Goal: Transaction & Acquisition: Obtain resource

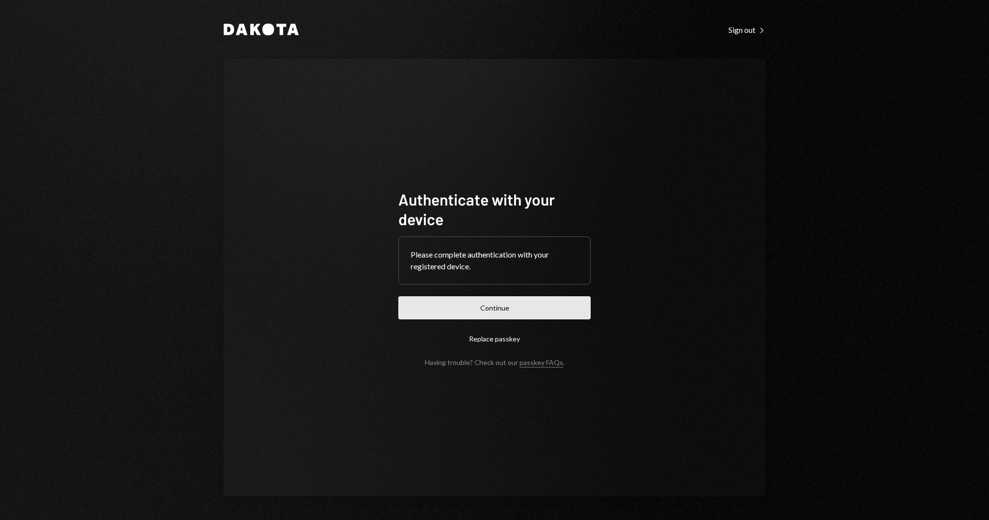
click at [493, 310] on button "Continue" at bounding box center [494, 307] width 192 height 23
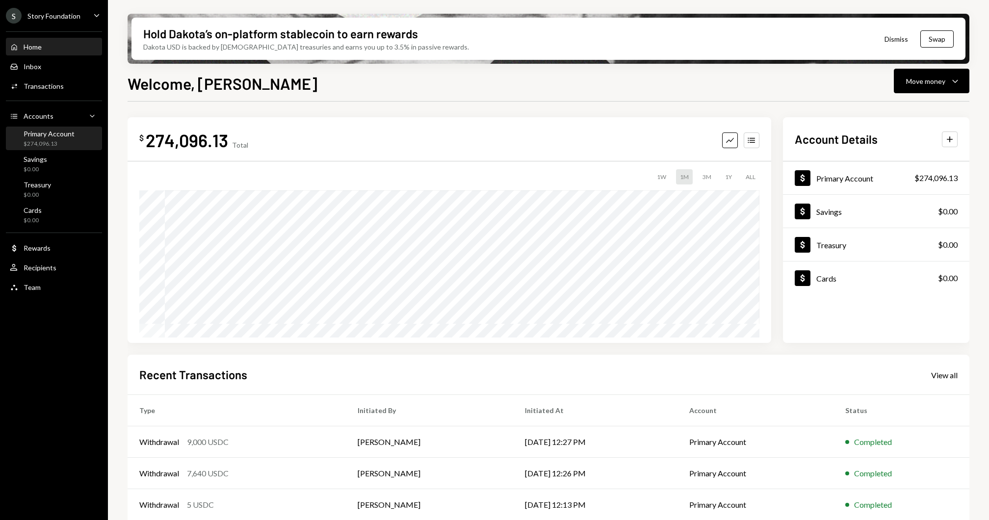
click at [70, 140] on div "$274,096.13" at bounding box center [49, 144] width 51 height 8
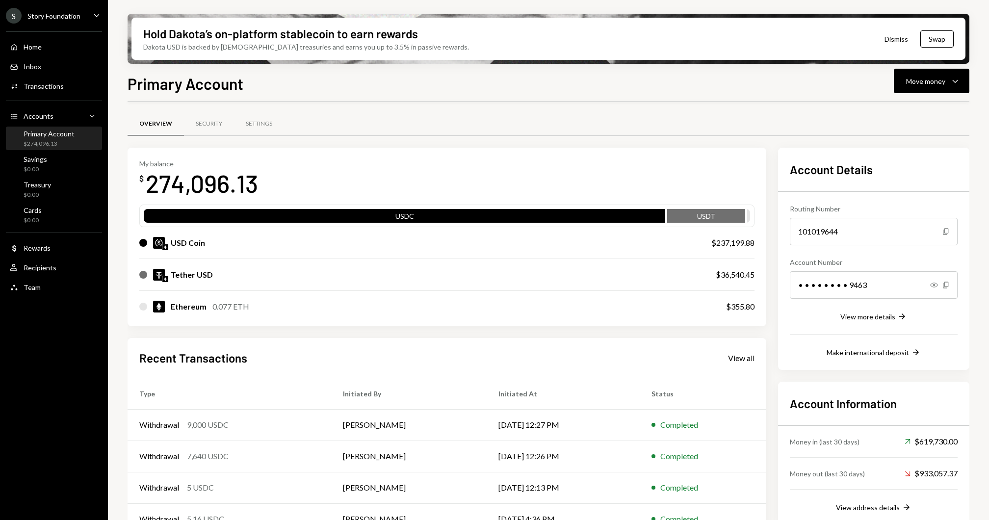
scroll to position [53, 0]
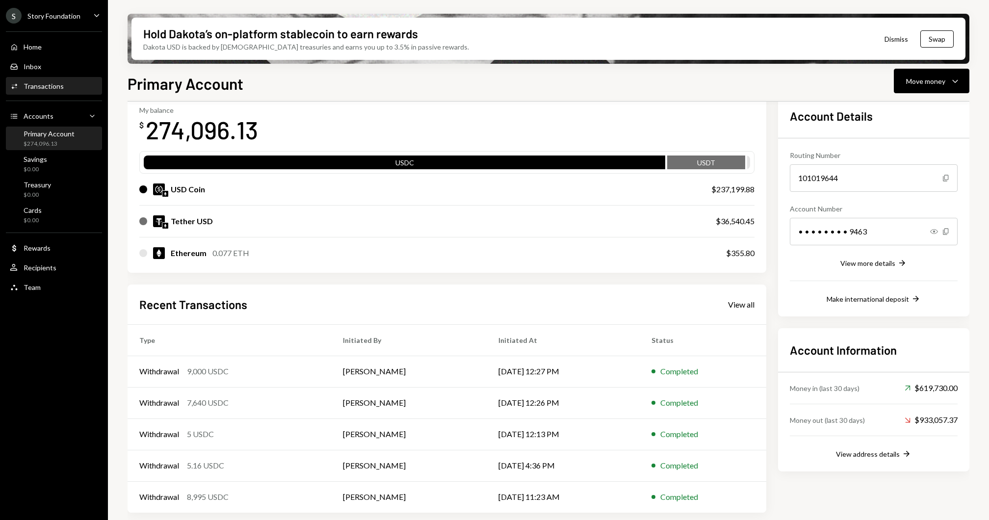
click at [68, 86] on div "Activities Transactions" at bounding box center [54, 86] width 88 height 9
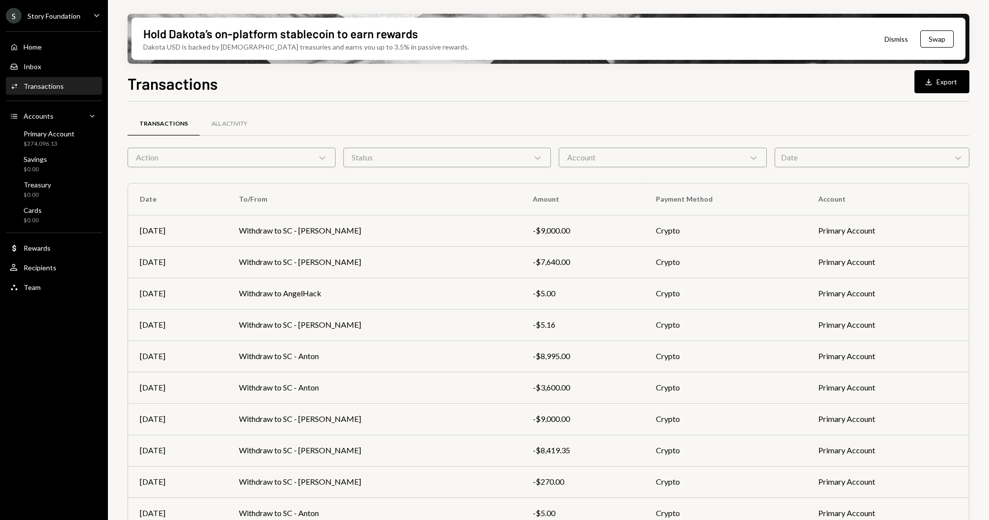
click at [79, 17] on div "S Story Foundation Caret Down" at bounding box center [54, 16] width 108 height 16
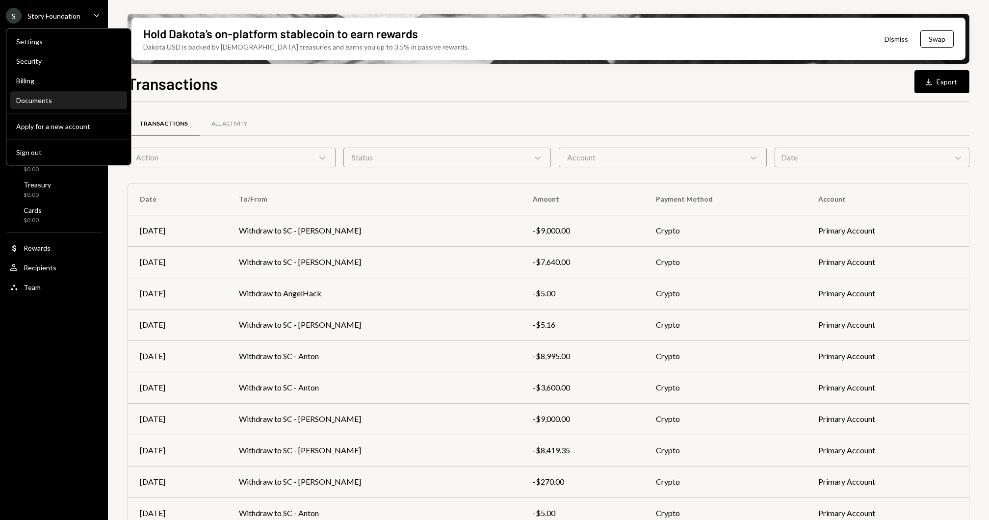
click at [62, 97] on div "Documents" at bounding box center [68, 100] width 105 height 8
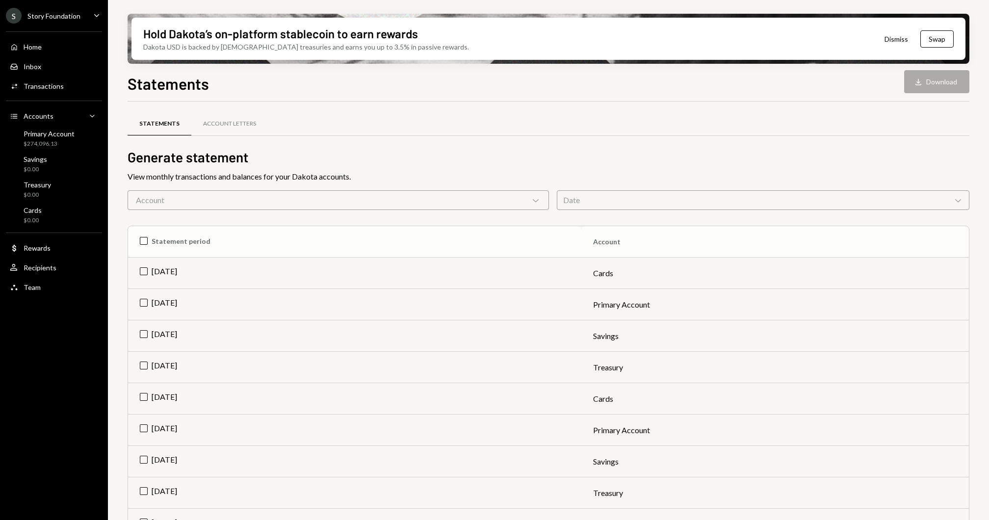
click at [147, 238] on th "Statement period" at bounding box center [354, 241] width 453 height 31
click at [741, 70] on div "Hold Dakota’s on-platform stablecoin to earn rewards Dakota USD is backed by U.…" at bounding box center [548, 260] width 881 height 520
click at [741, 76] on button "Download Download (28)" at bounding box center [930, 81] width 79 height 23
click at [426, 198] on div "Account Chevron Down" at bounding box center [339, 200] width 422 height 20
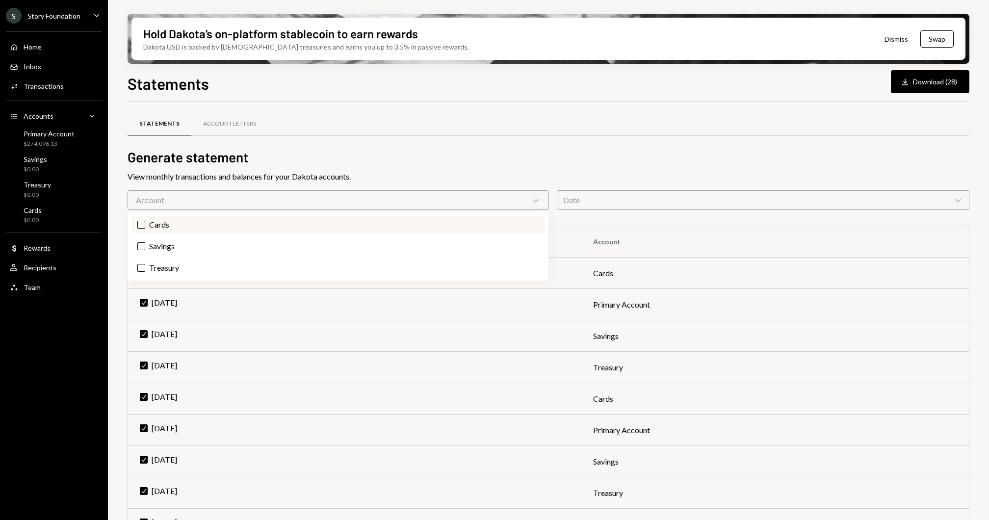
click at [183, 220] on label "Cards" at bounding box center [338, 225] width 413 height 18
click at [145, 221] on button "Cards" at bounding box center [141, 225] width 8 height 8
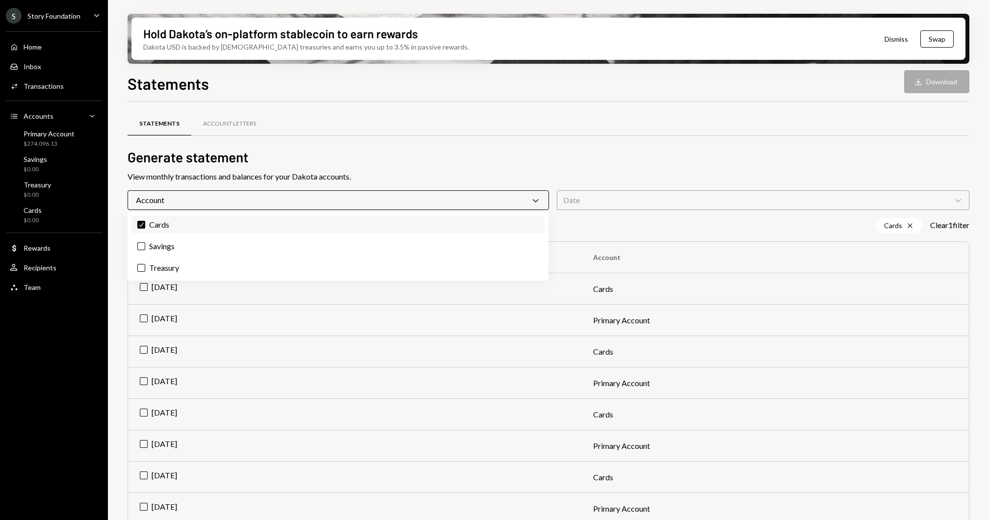
click at [183, 220] on label "Check Cards" at bounding box center [338, 225] width 413 height 18
click at [145, 221] on button "Check" at bounding box center [141, 225] width 8 height 8
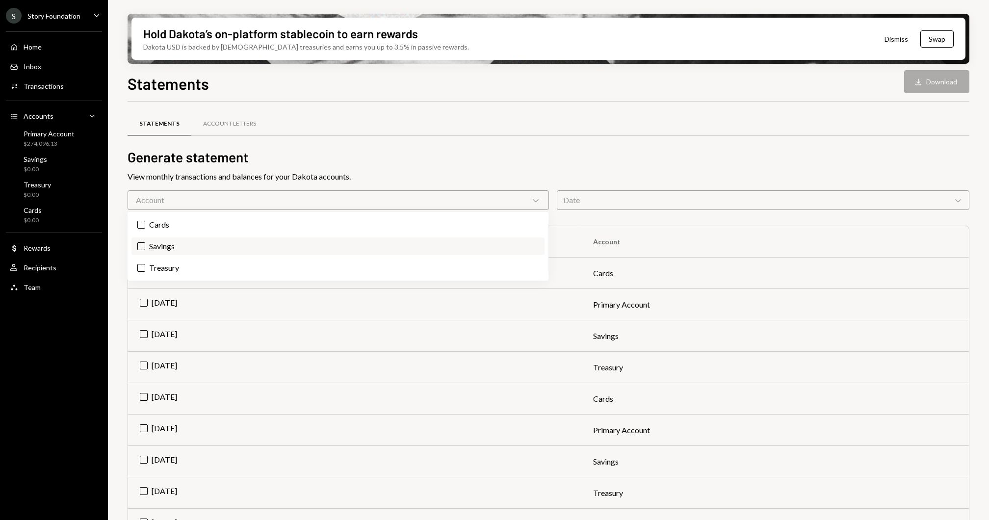
click at [182, 245] on label "Savings" at bounding box center [338, 247] width 413 height 18
click at [145, 245] on button "Savings" at bounding box center [141, 246] width 8 height 8
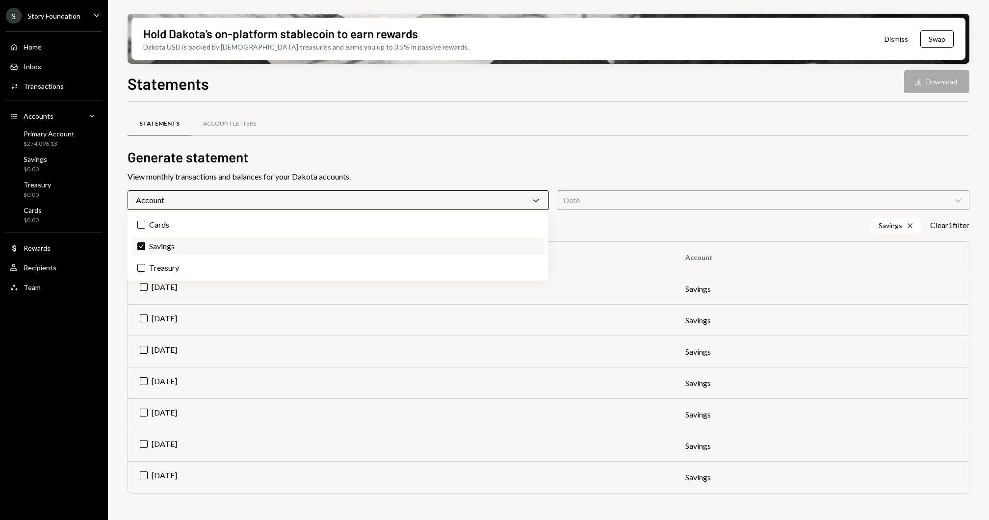
click at [182, 245] on label "Check Savings" at bounding box center [338, 247] width 413 height 18
click at [145, 245] on button "Check" at bounding box center [141, 246] width 8 height 8
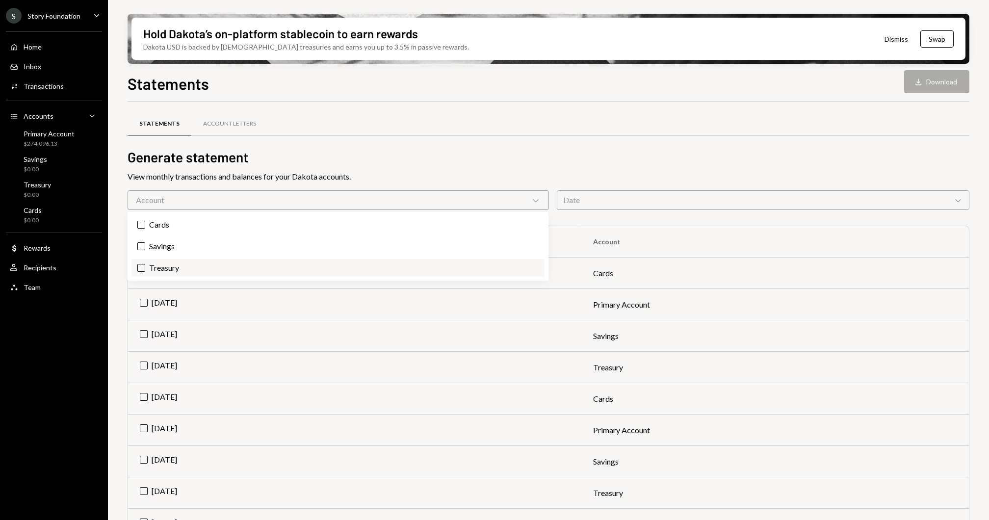
click at [182, 267] on label "Treasury" at bounding box center [338, 268] width 413 height 18
click at [145, 267] on button "Treasury" at bounding box center [141, 268] width 8 height 8
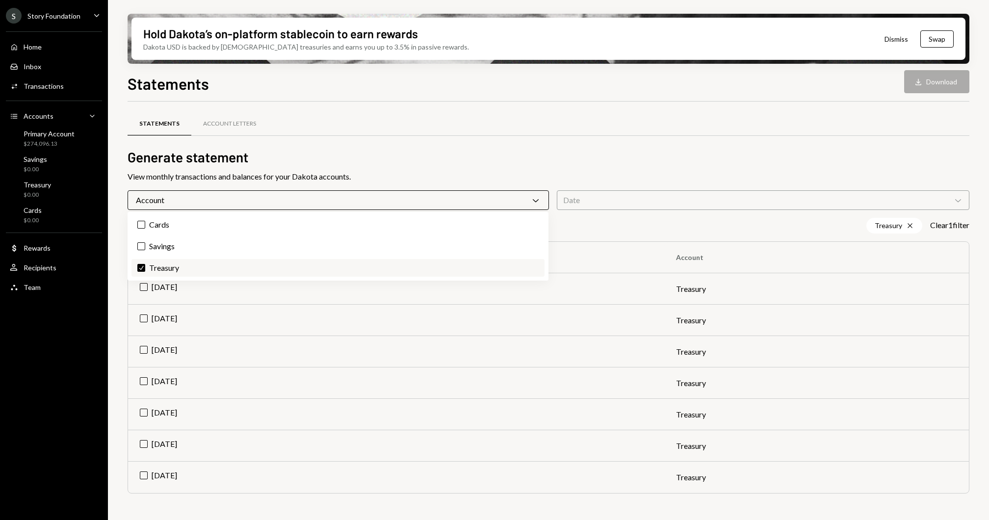
click at [185, 265] on label "Check Treasury" at bounding box center [338, 268] width 413 height 18
click at [145, 265] on button "Check" at bounding box center [141, 268] width 8 height 8
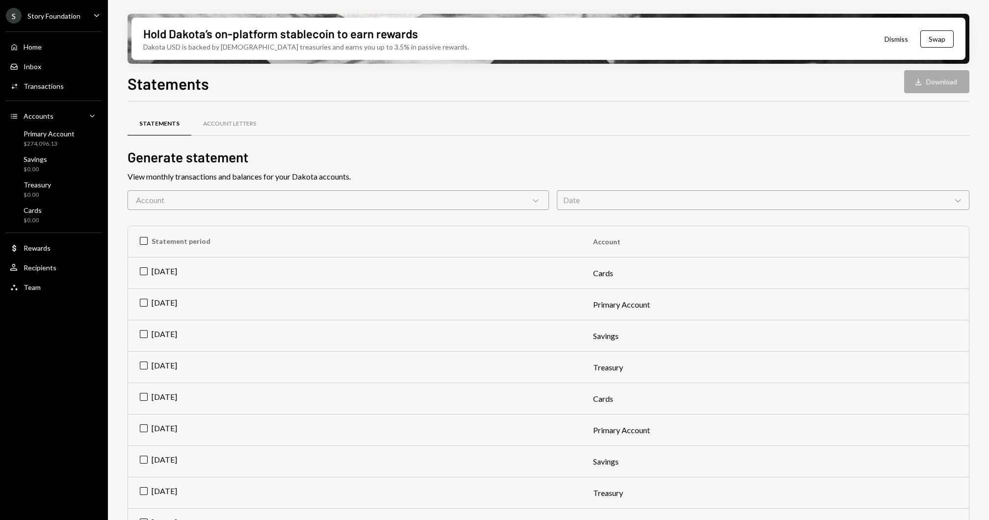
click at [185, 303] on td "[DATE]" at bounding box center [354, 304] width 453 height 31
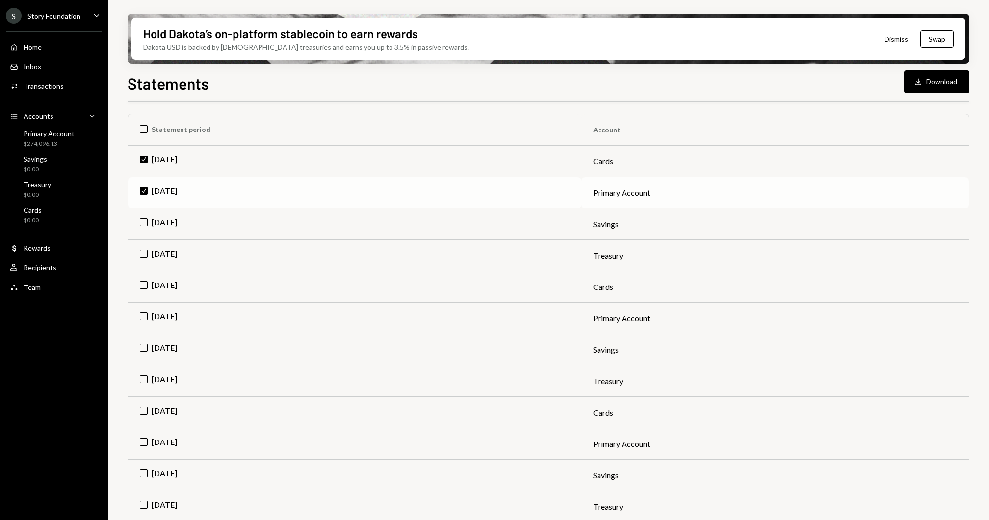
scroll to position [114, 0]
click at [218, 311] on td "[DATE]" at bounding box center [354, 316] width 453 height 31
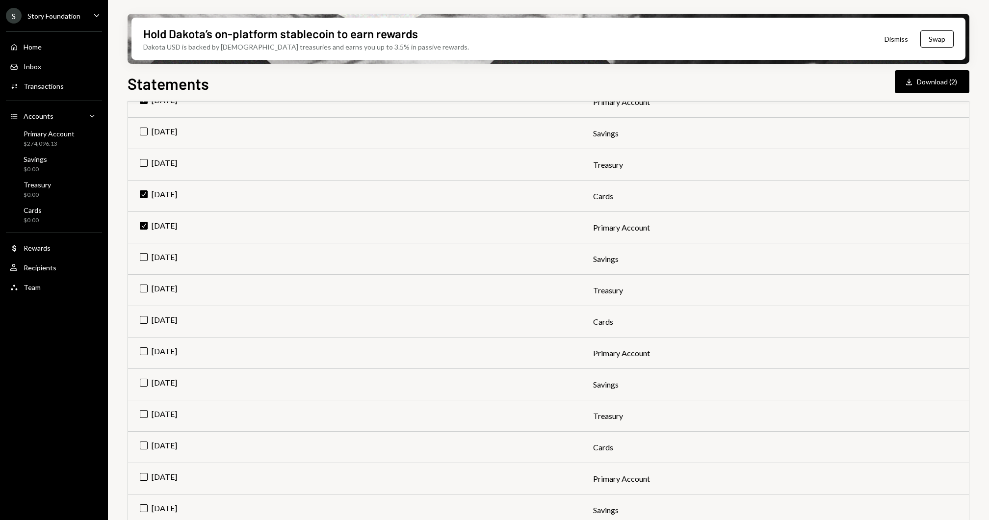
scroll to position [0, 0]
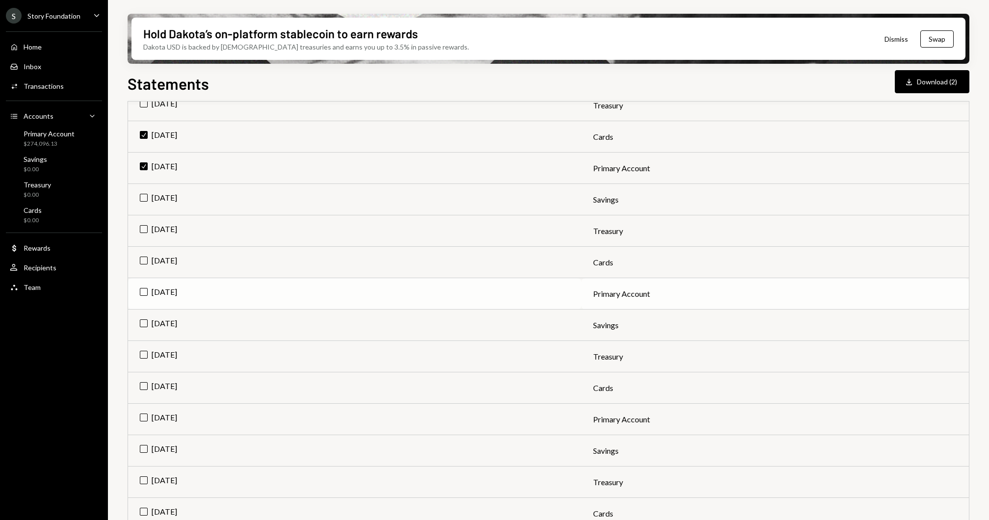
click at [263, 294] on td "[DATE]" at bounding box center [354, 293] width 453 height 31
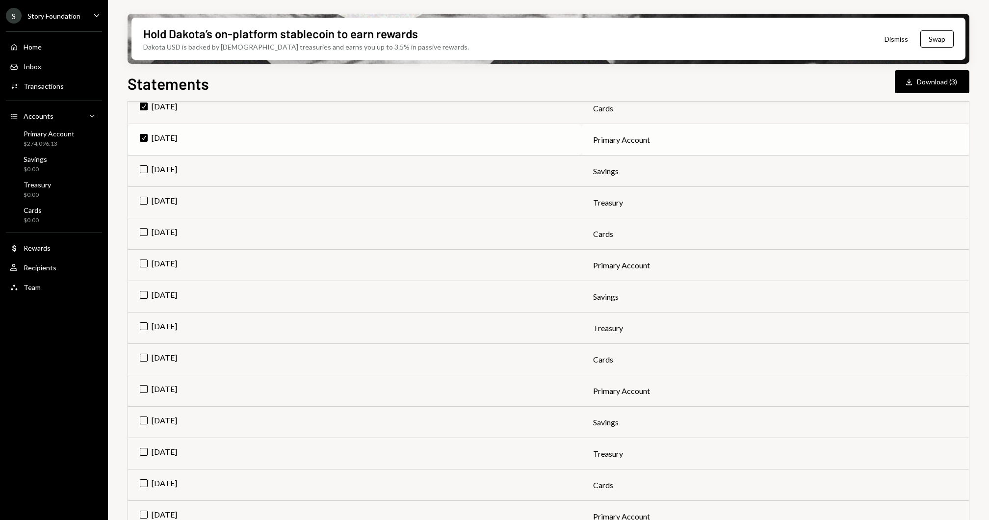
scroll to position [436, 0]
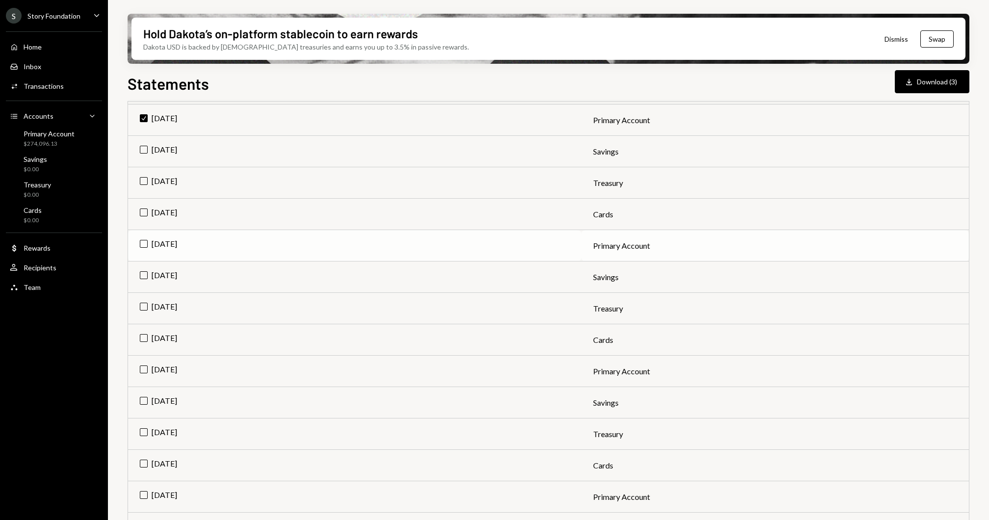
click at [279, 243] on td "[DATE]" at bounding box center [354, 245] width 453 height 31
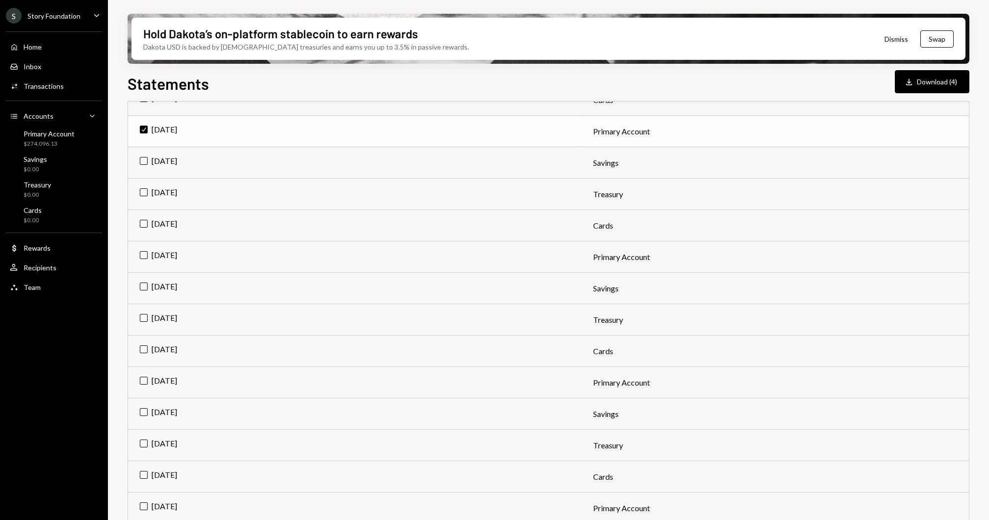
click at [279, 243] on td "[DATE]" at bounding box center [354, 256] width 453 height 31
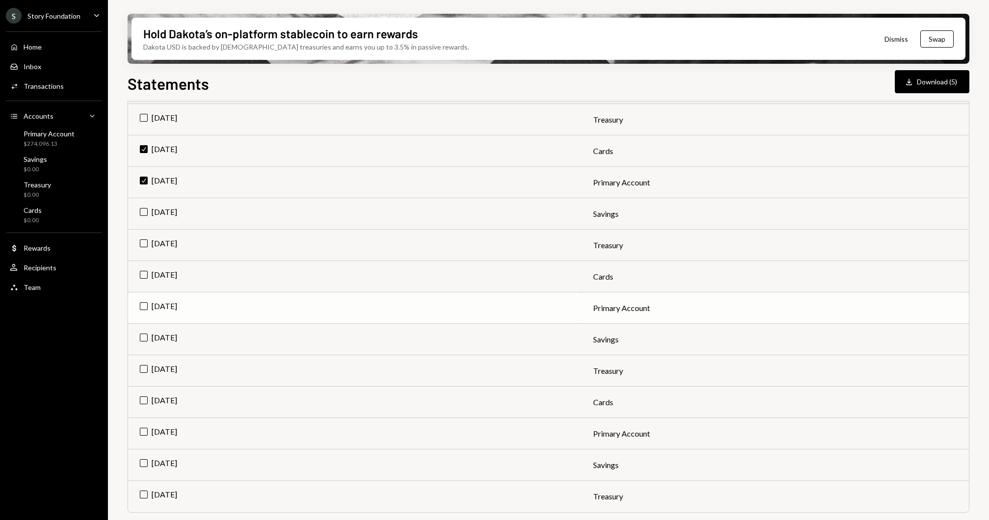
click at [281, 298] on td "[DATE]" at bounding box center [354, 307] width 453 height 31
click at [301, 390] on td "[DATE]" at bounding box center [354, 433] width 453 height 31
click at [741, 80] on button "Download Download (7)" at bounding box center [932, 81] width 75 height 23
